Goal: Information Seeking & Learning: Learn about a topic

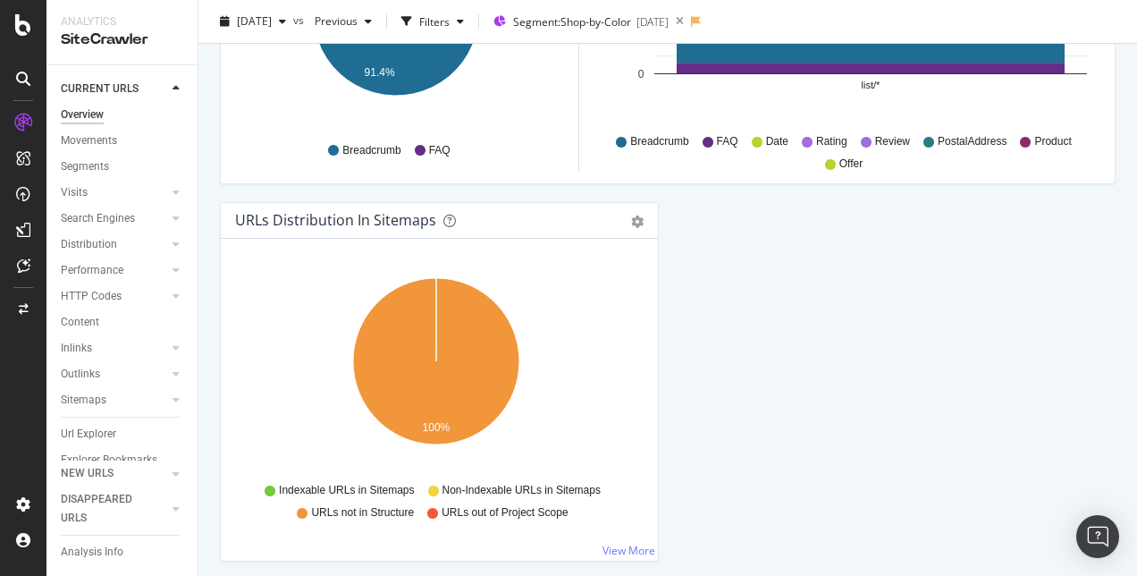
scroll to position [1953, 0]
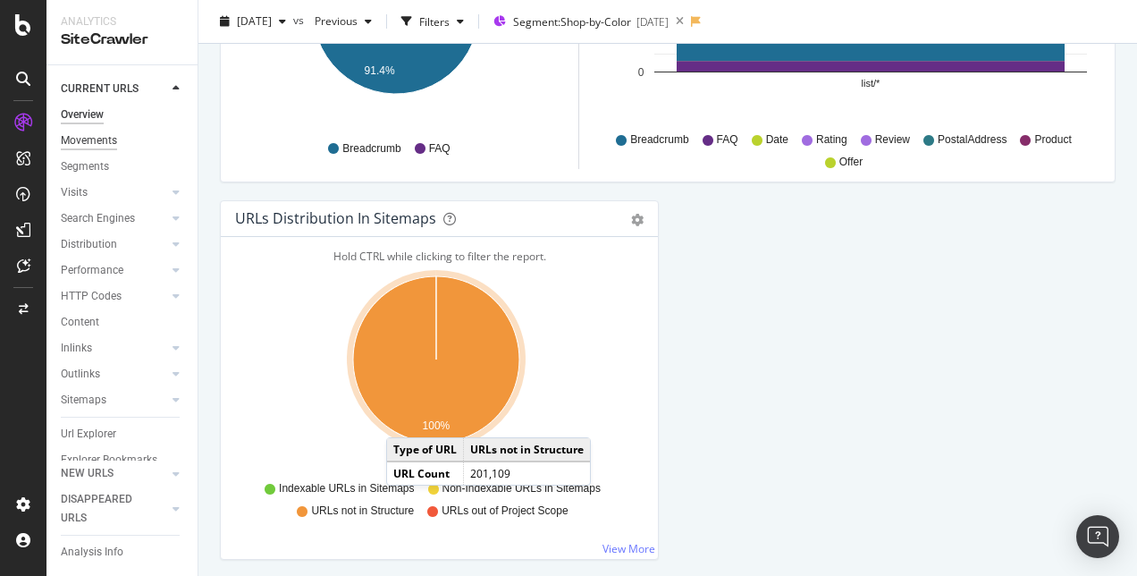
click at [94, 144] on div "Movements" at bounding box center [89, 140] width 56 height 19
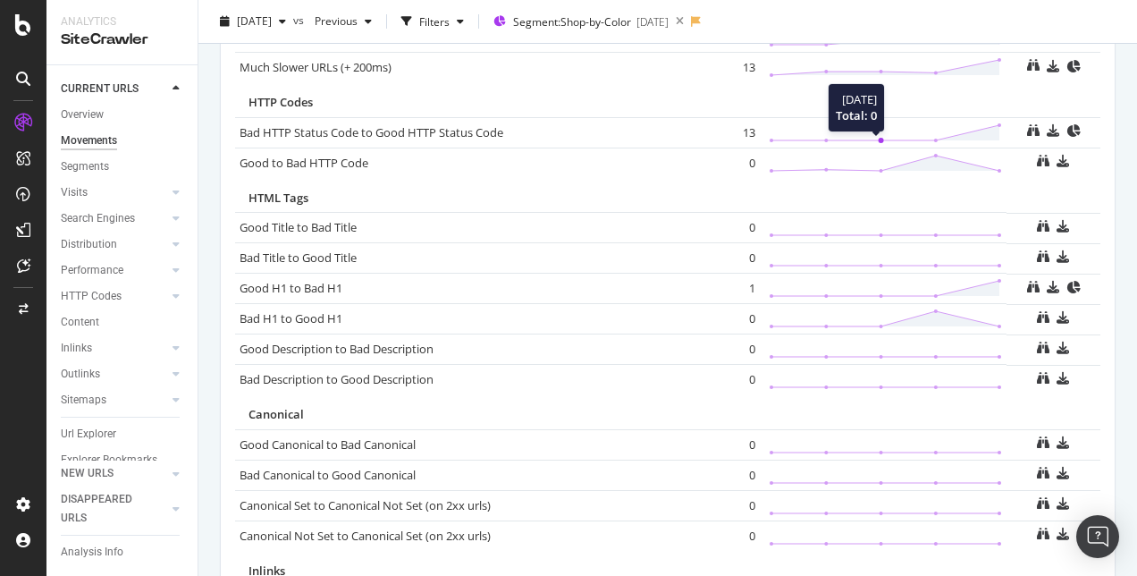
scroll to position [1046, 0]
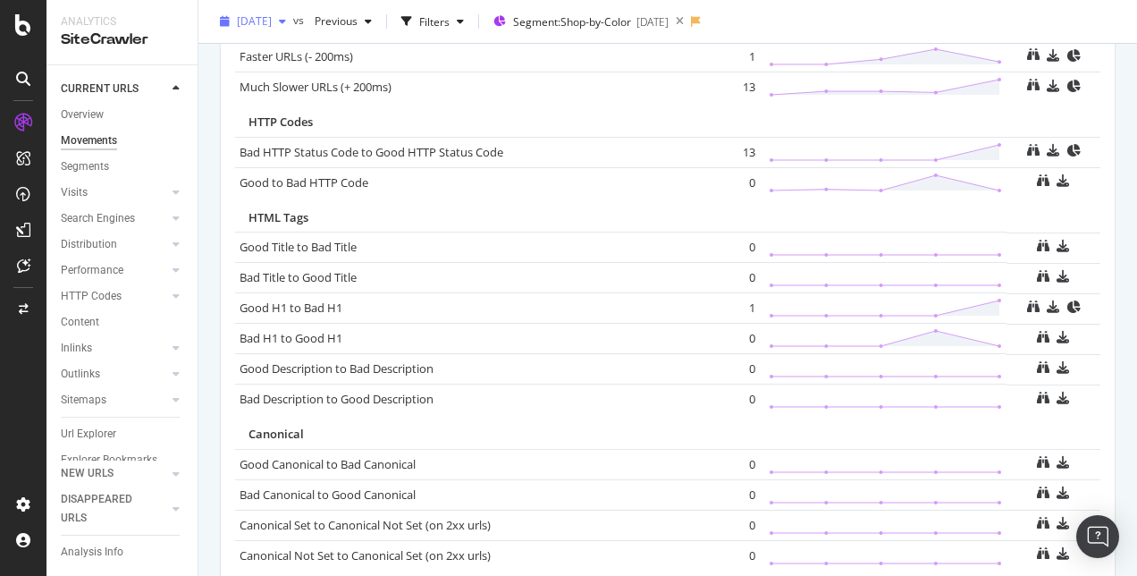
click at [272, 27] on span "[DATE]" at bounding box center [254, 20] width 35 height 15
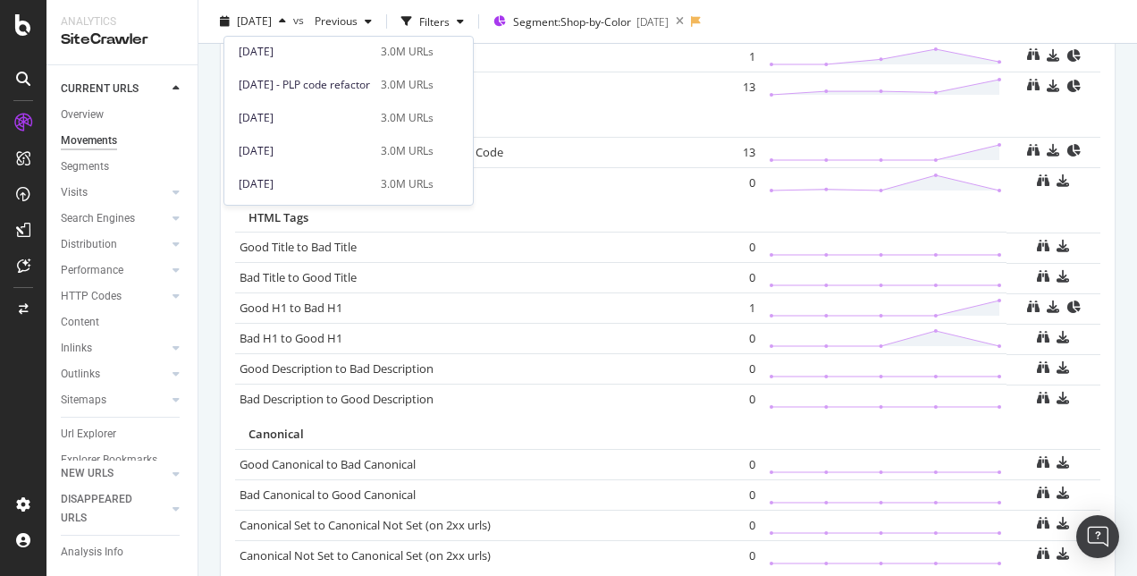
scroll to position [0, 0]
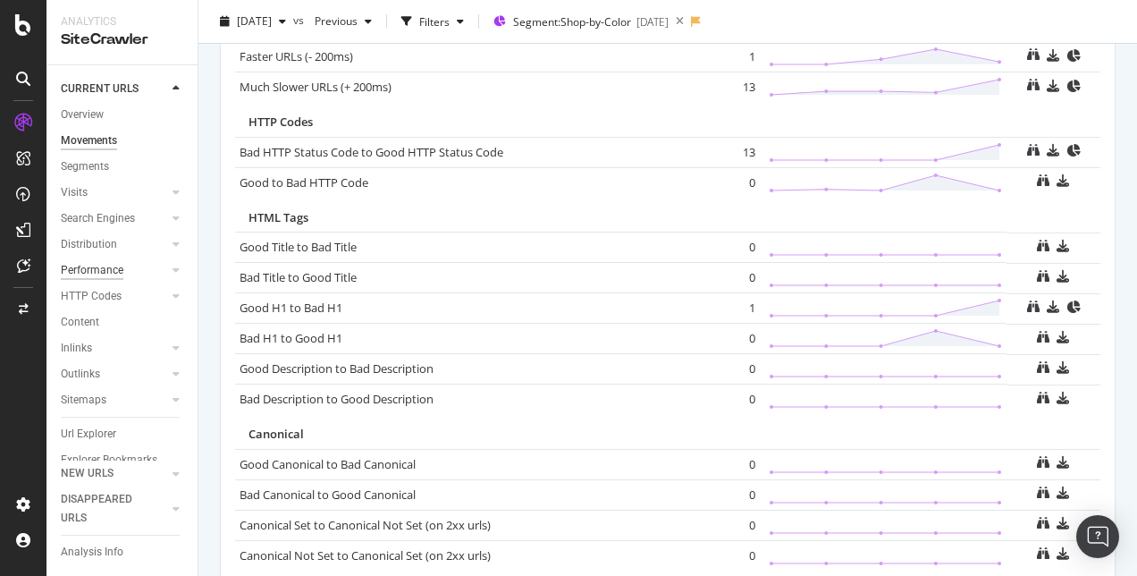
click at [114, 265] on div "Performance" at bounding box center [92, 270] width 63 height 19
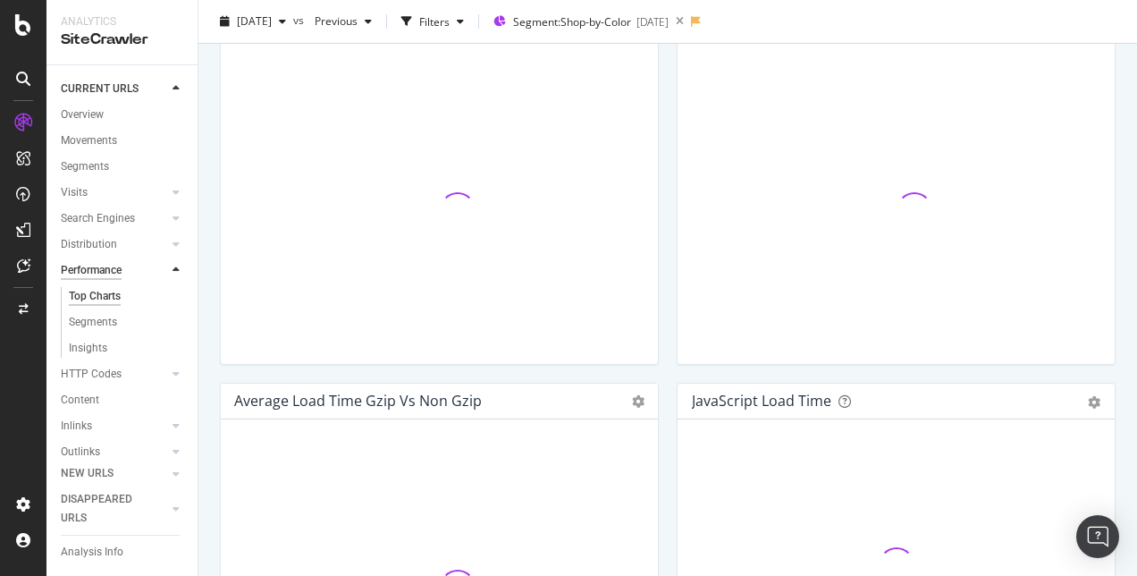
scroll to position [1046, 0]
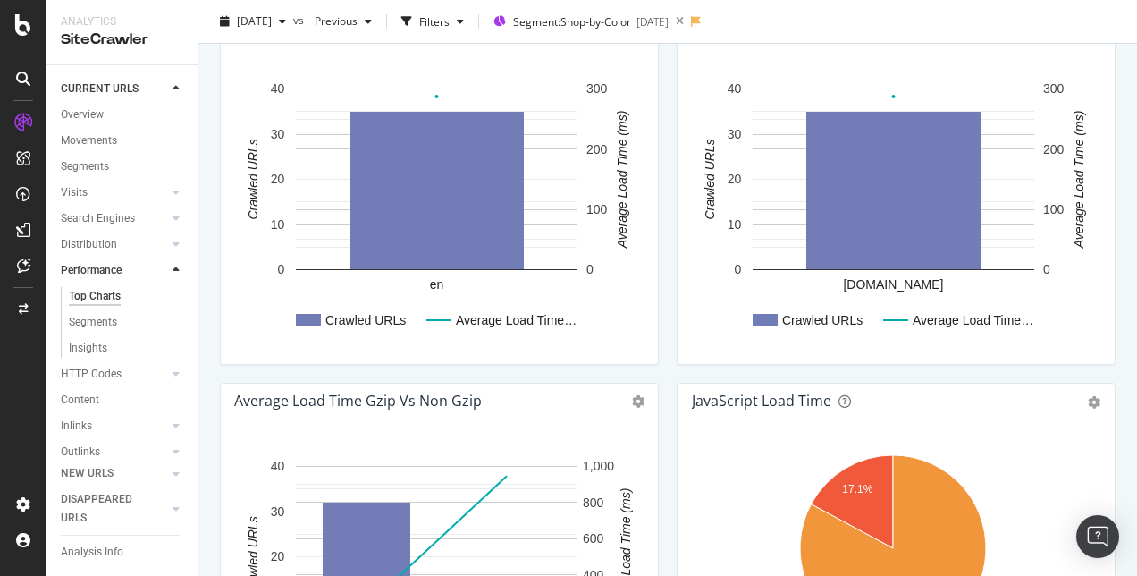
click at [174, 96] on div at bounding box center [176, 89] width 18 height 18
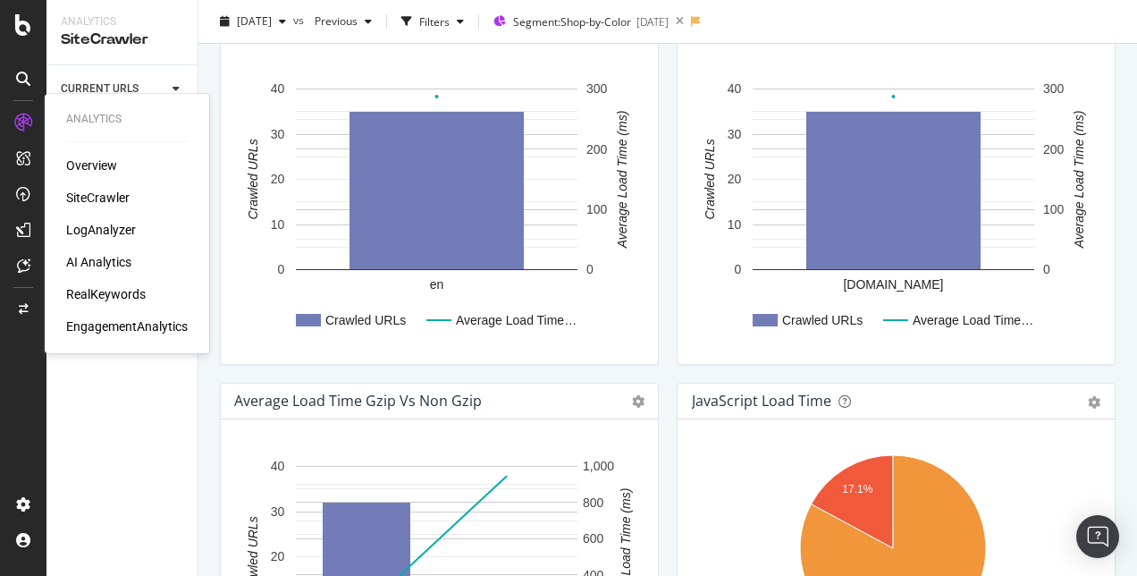
click at [122, 227] on div "LogAnalyzer" at bounding box center [101, 230] width 70 height 18
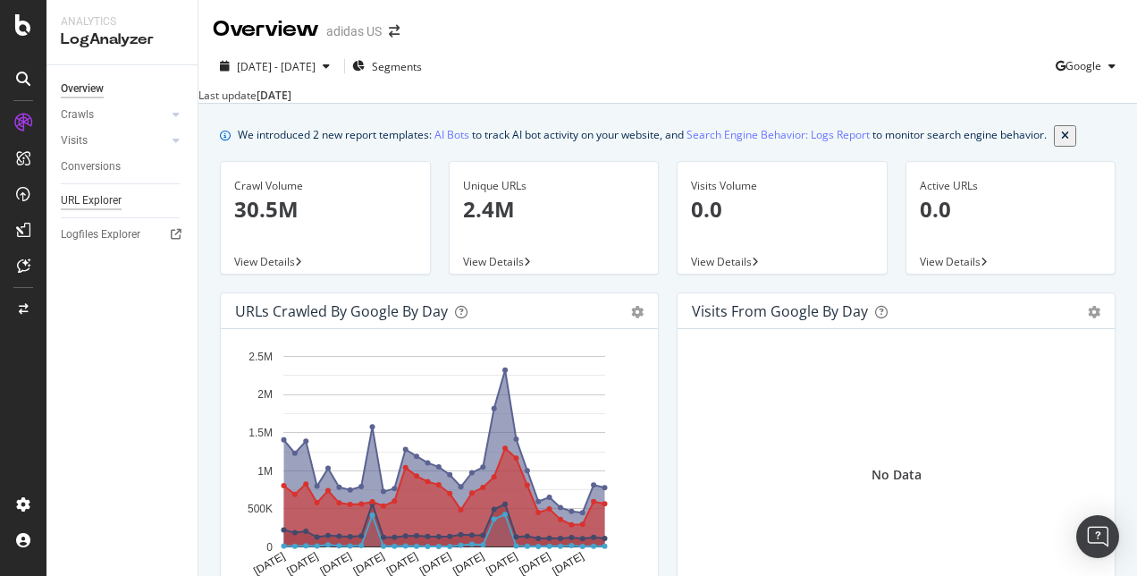
click at [88, 196] on div "URL Explorer" at bounding box center [91, 200] width 61 height 19
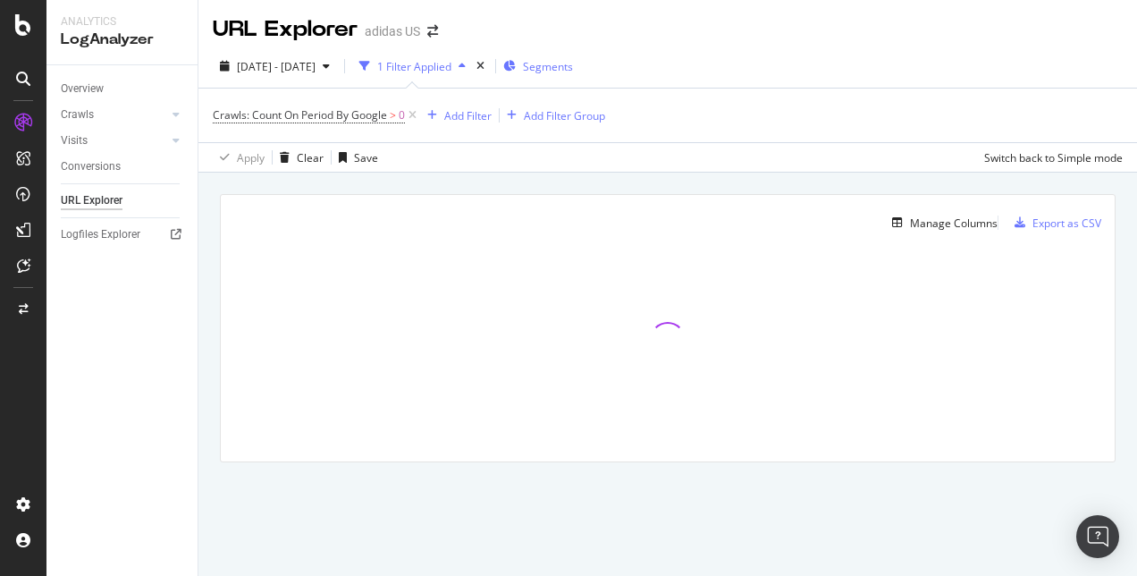
click at [573, 79] on div "Segments" at bounding box center [538, 66] width 70 height 27
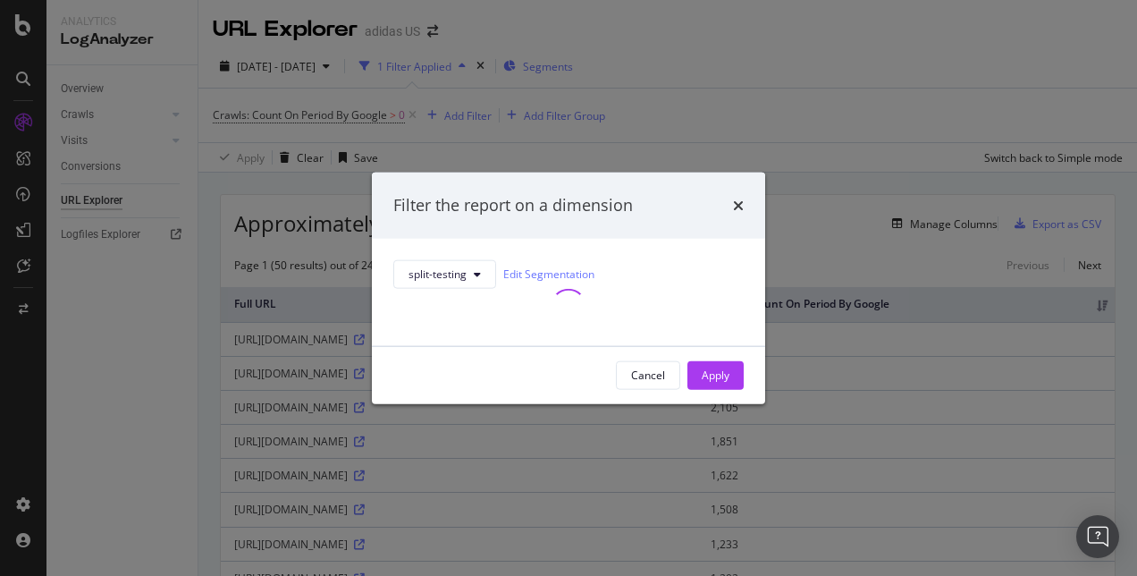
click at [576, 79] on div "Filter the report on a dimension split-testing Edit Segmentation Cancel Apply" at bounding box center [568, 288] width 1137 height 576
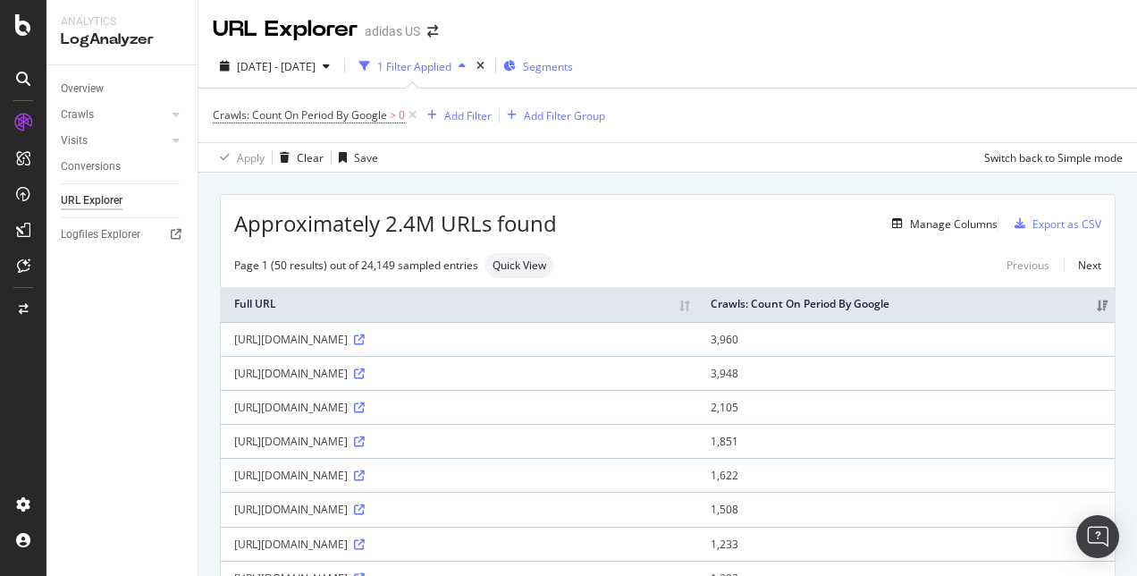
click at [573, 63] on span "Segments" at bounding box center [548, 66] width 50 height 15
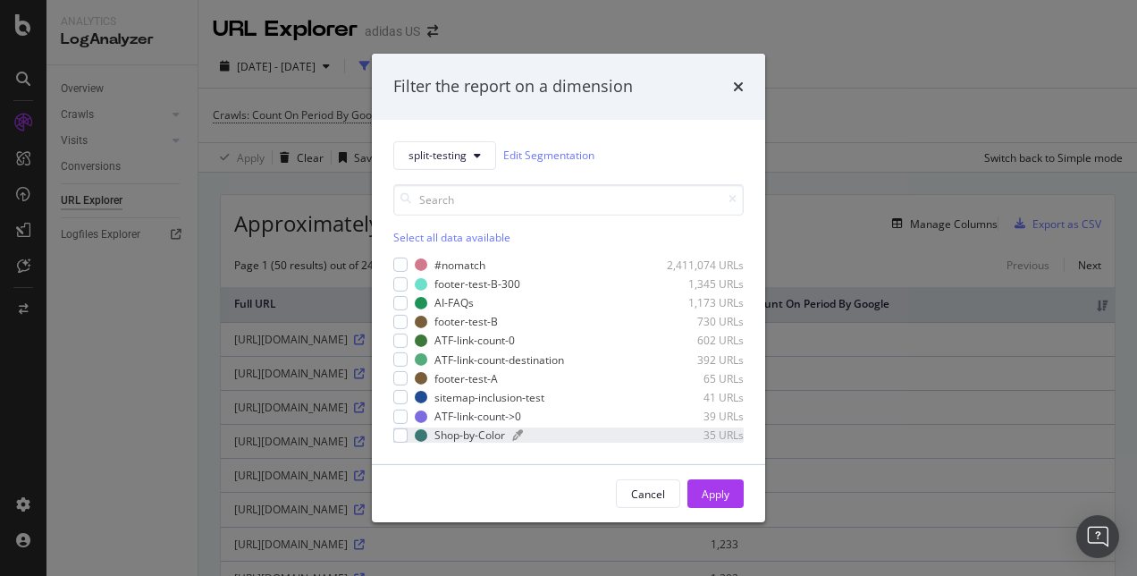
click at [468, 431] on div "Shop-by-Color" at bounding box center [469, 434] width 71 height 15
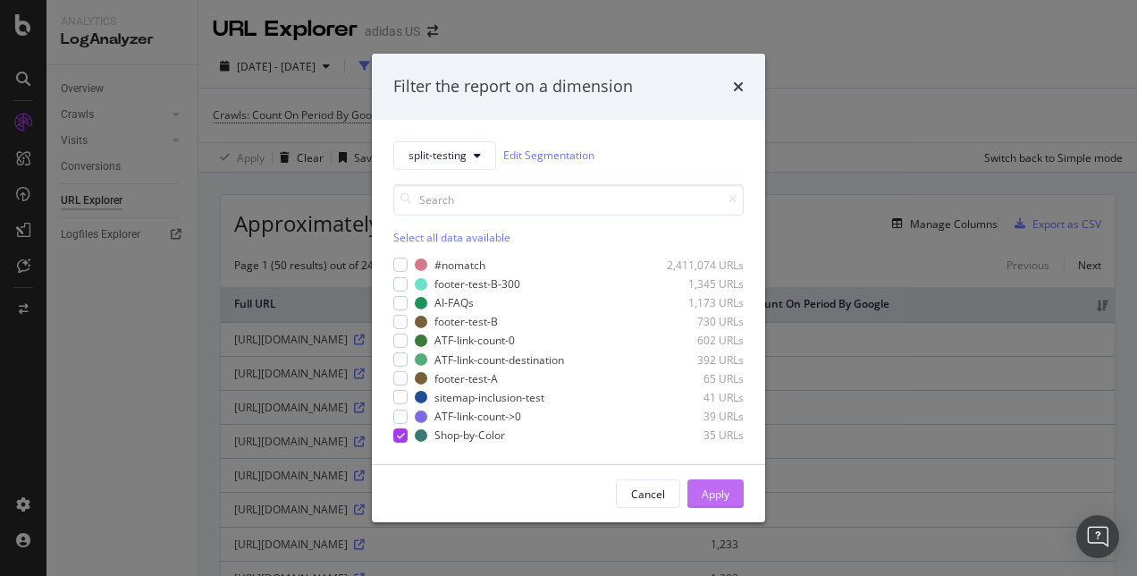
click at [699, 481] on button "Apply" at bounding box center [715, 493] width 56 height 29
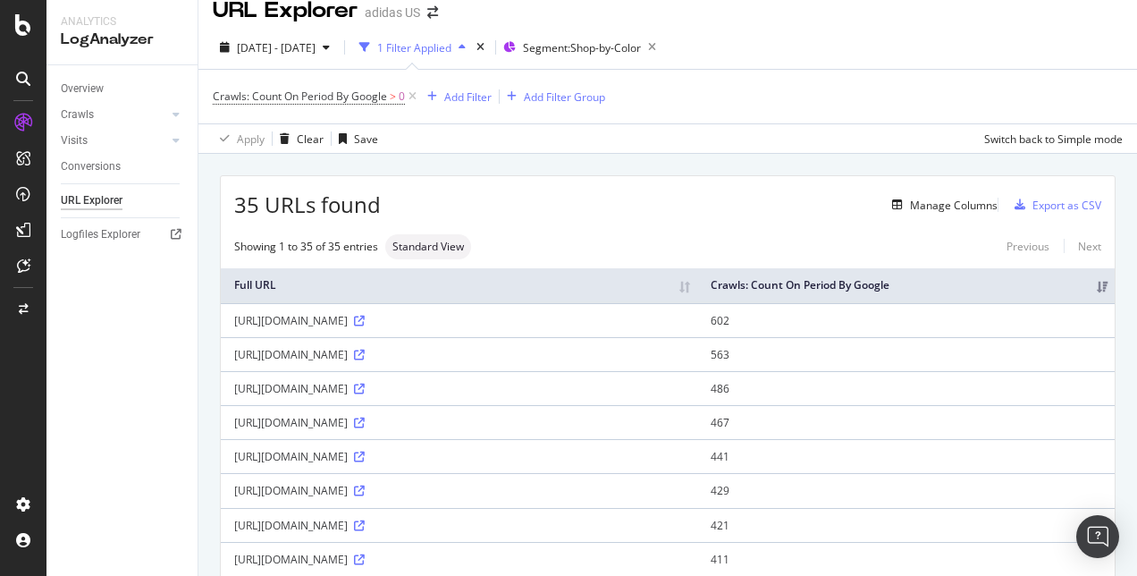
scroll to position [3, 0]
